Goal: Book appointment/travel/reservation

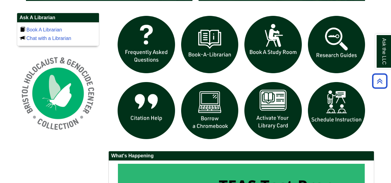
scroll to position [403, 0]
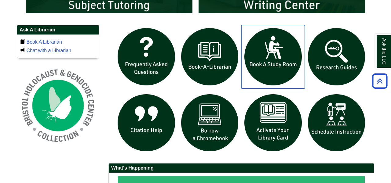
click at [273, 58] on img "slideshow" at bounding box center [273, 57] width 64 height 64
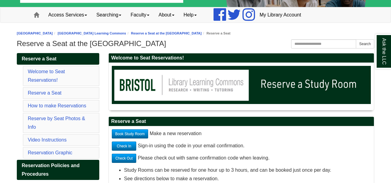
scroll to position [37, 0]
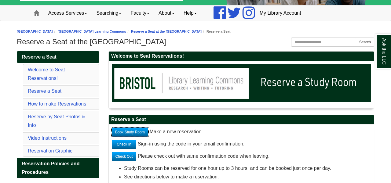
click at [140, 131] on link "Book Study Room" at bounding box center [130, 132] width 36 height 9
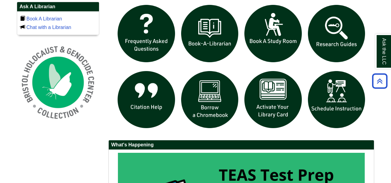
scroll to position [428, 0]
